Goal: Share content

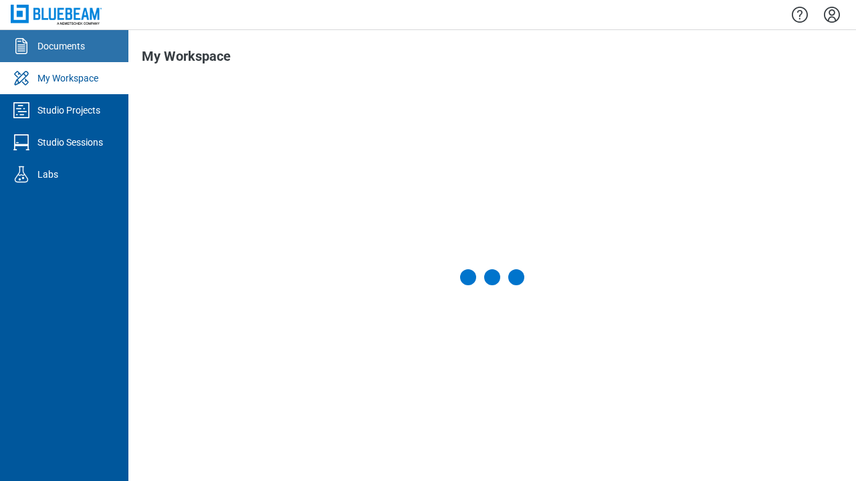
click at [64, 46] on div "Documents" at bounding box center [60, 45] width 47 height 13
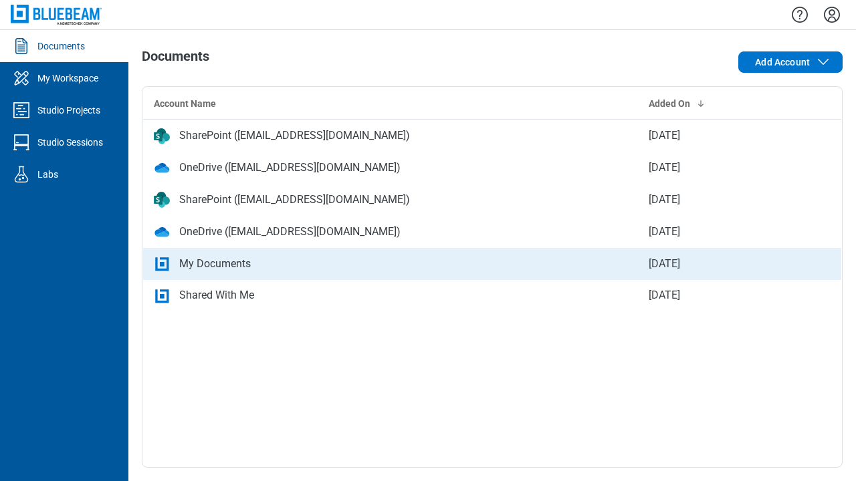
click at [492, 263] on div "My Documents" at bounding box center [390, 264] width 473 height 16
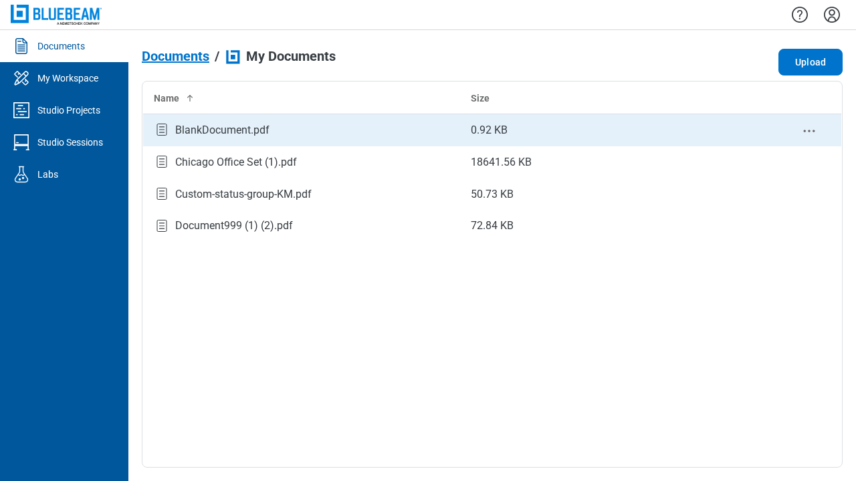
click at [809, 130] on circle "context-menu" at bounding box center [809, 131] width 2 height 2
select select "******"
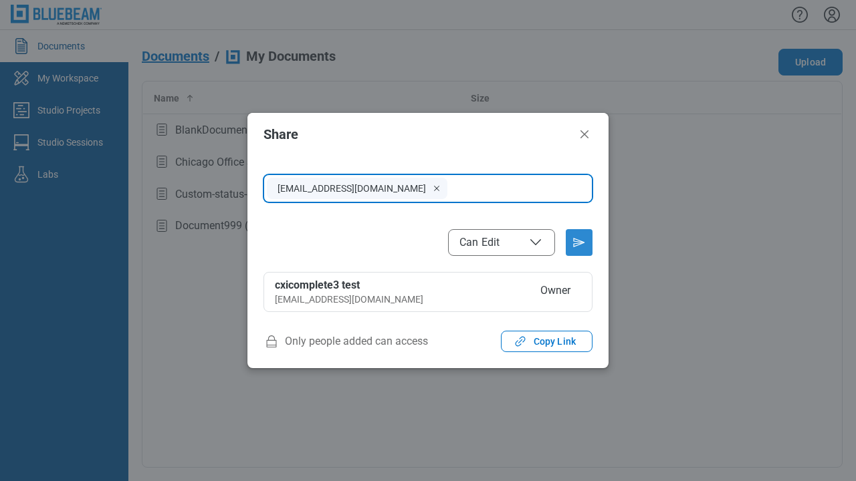
click at [501, 242] on span "Can Edit" at bounding box center [501, 243] width 84 height 16
click at [579, 243] on icon "Send email invitation" at bounding box center [578, 242] width 21 height 21
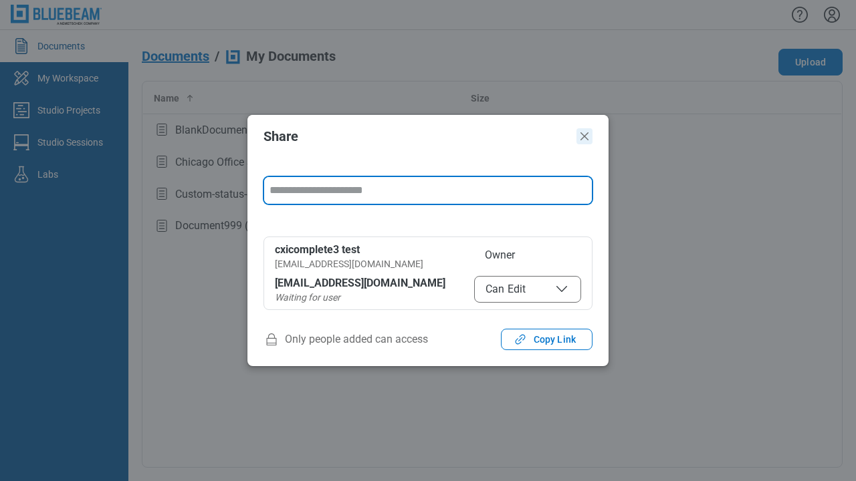
click at [584, 136] on icon "Close" at bounding box center [584, 136] width 8 height 8
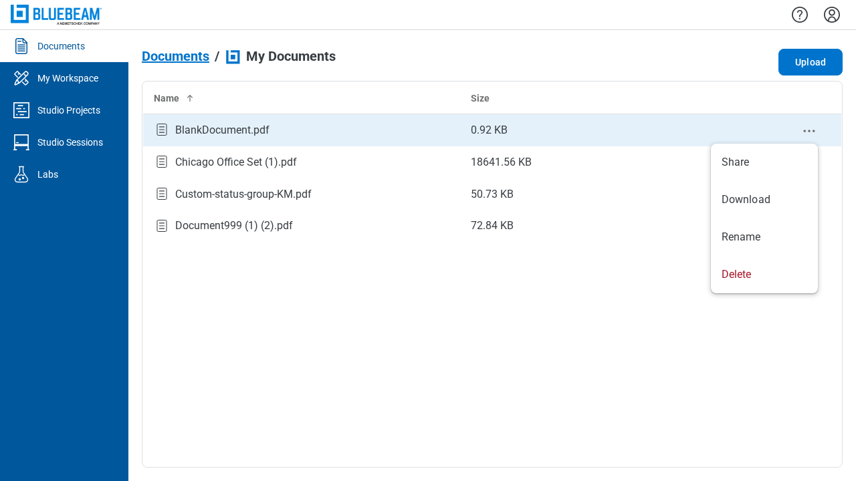
click at [812, 132] on icon "context-menu" at bounding box center [809, 131] width 16 height 16
